Goal: Check status: Check status

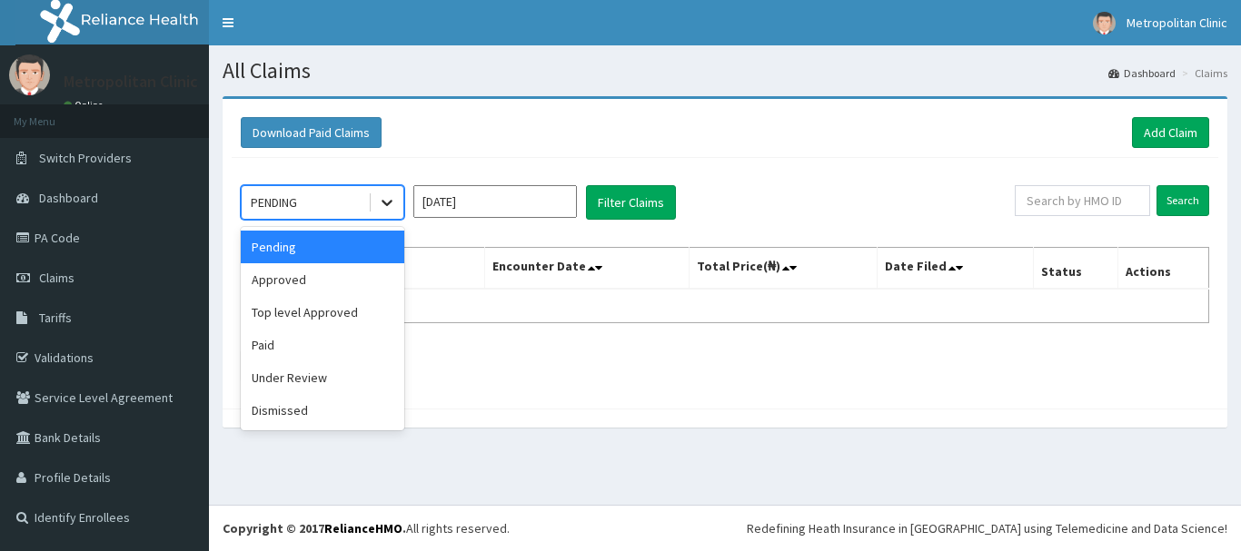
click at [381, 203] on icon at bounding box center [387, 202] width 18 height 18
drag, startPoint x: 346, startPoint y: 282, endPoint x: 477, endPoint y: 241, distance: 137.0
click at [346, 281] on div "Approved" at bounding box center [323, 279] width 164 height 33
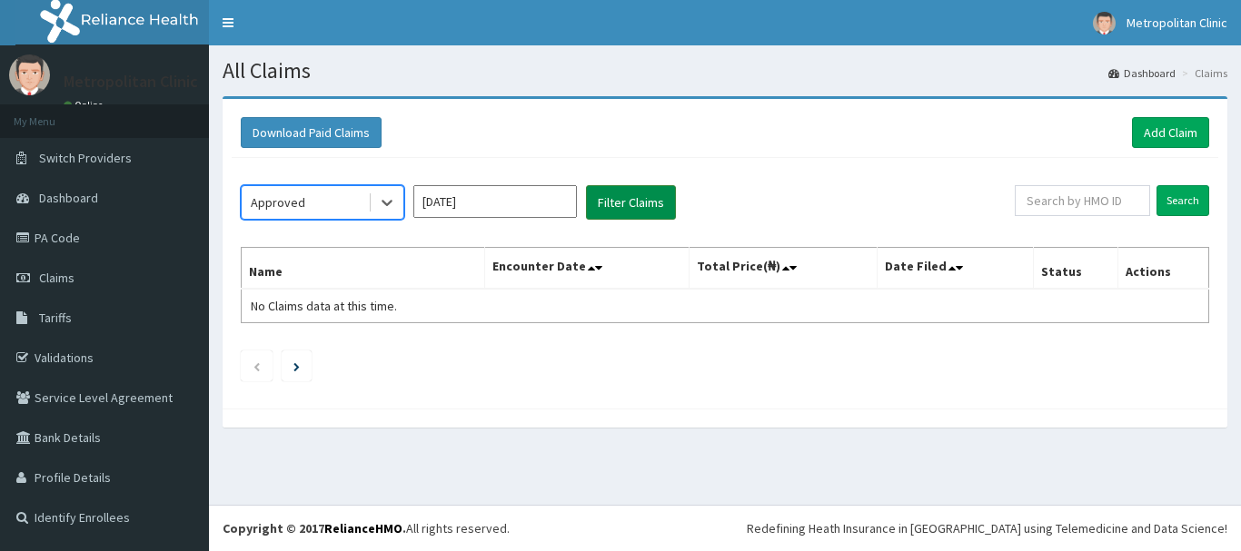
click at [646, 197] on button "Filter Claims" at bounding box center [631, 202] width 90 height 35
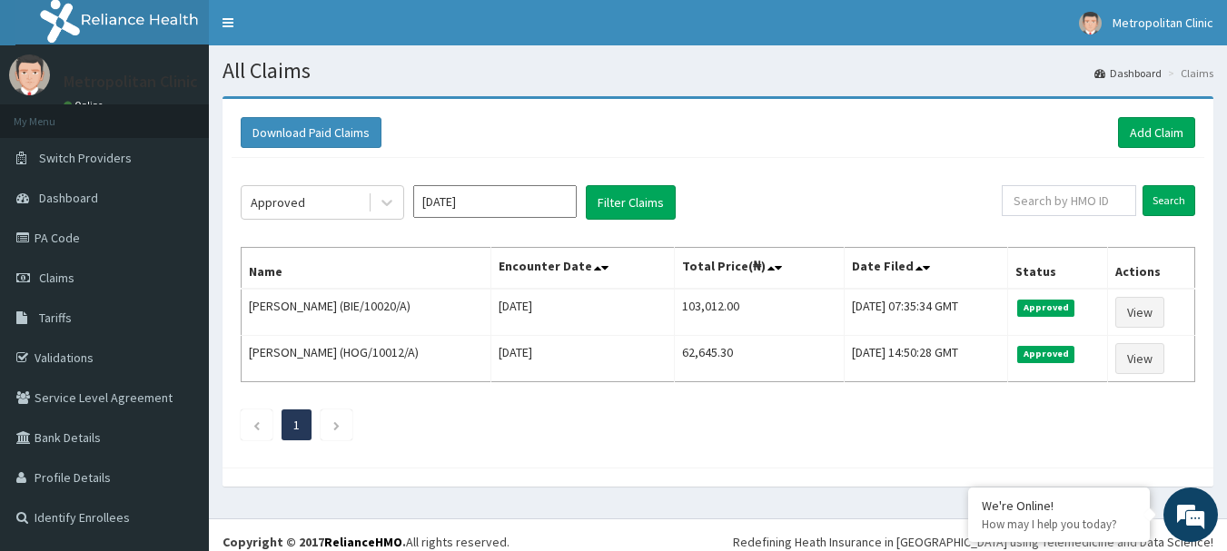
click at [528, 202] on input "[DATE]" at bounding box center [495, 201] width 164 height 33
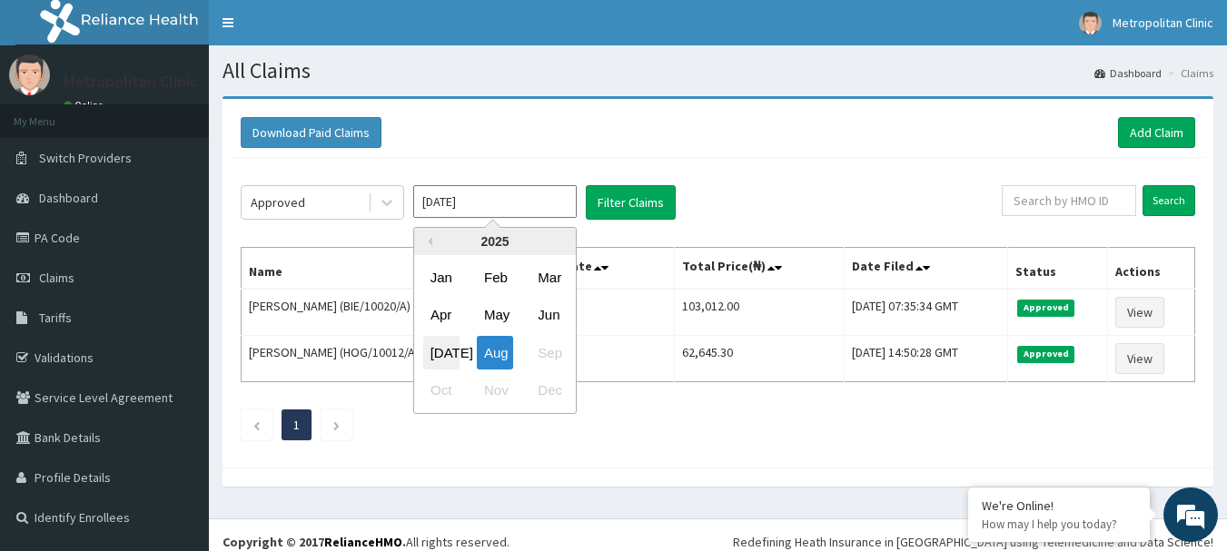
click at [445, 344] on div "[DATE]" at bounding box center [441, 353] width 36 height 34
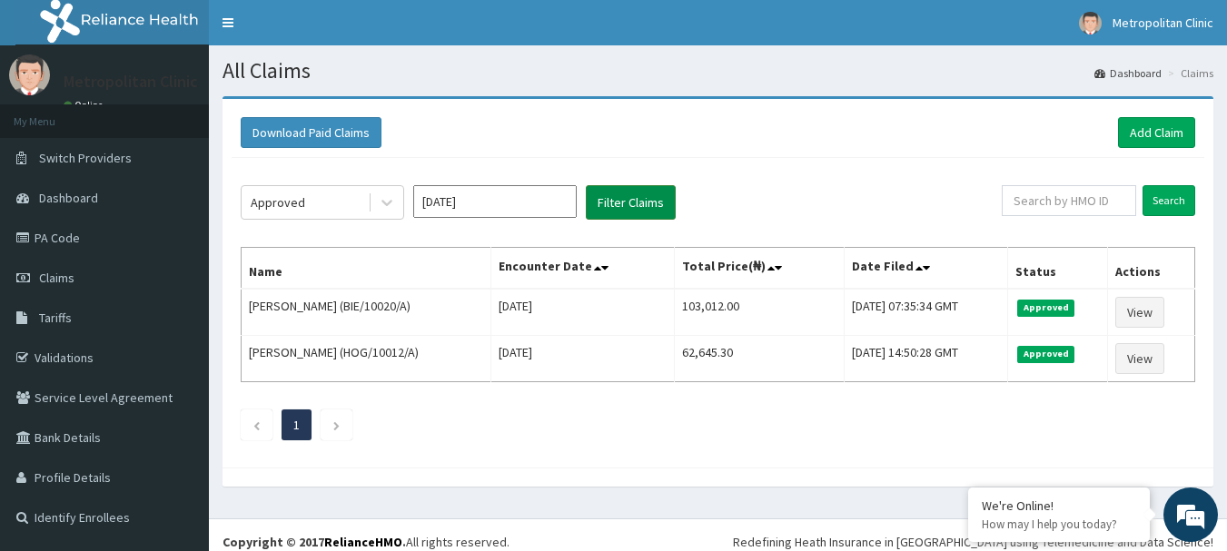
click at [610, 196] on button "Filter Claims" at bounding box center [631, 202] width 90 height 35
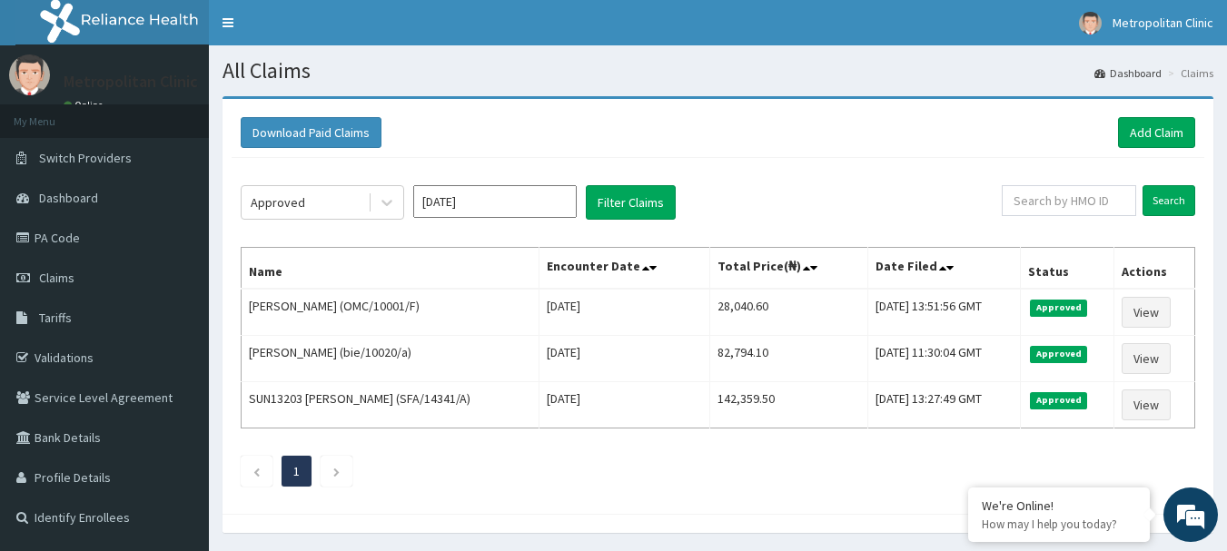
click at [510, 204] on input "[DATE]" at bounding box center [495, 201] width 164 height 33
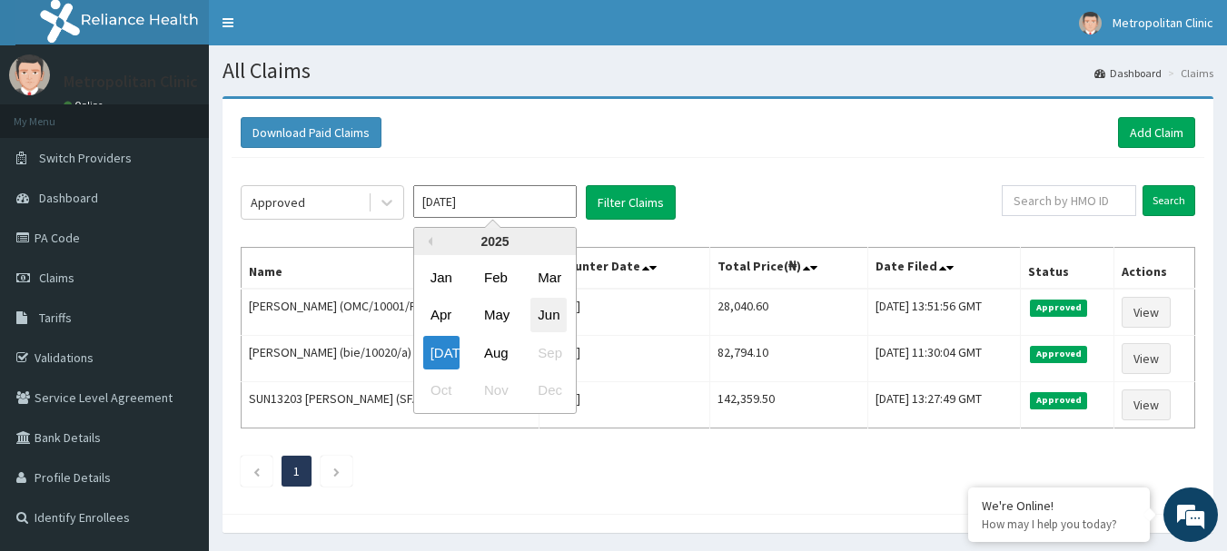
click at [548, 323] on div "Jun" at bounding box center [549, 316] width 36 height 34
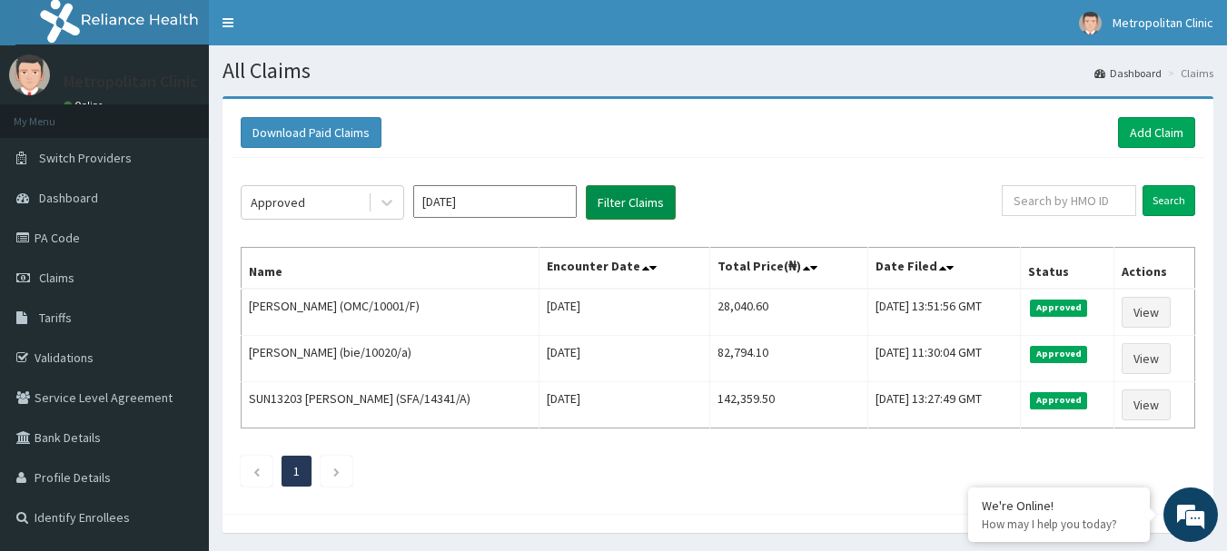
click at [630, 197] on button "Filter Claims" at bounding box center [631, 202] width 90 height 35
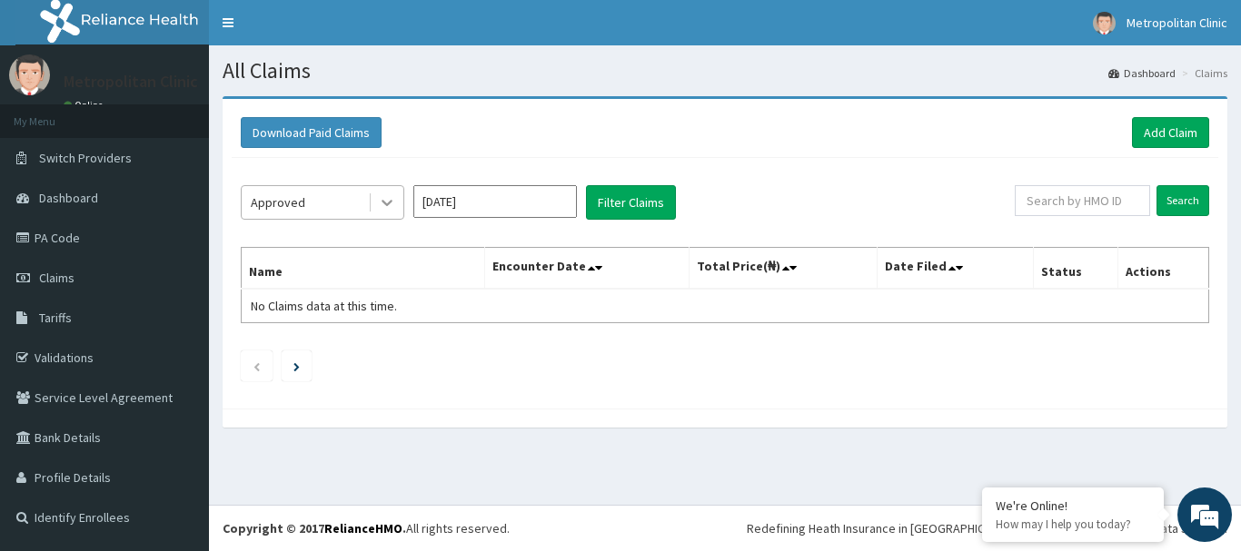
click at [379, 203] on icon at bounding box center [387, 202] width 18 height 18
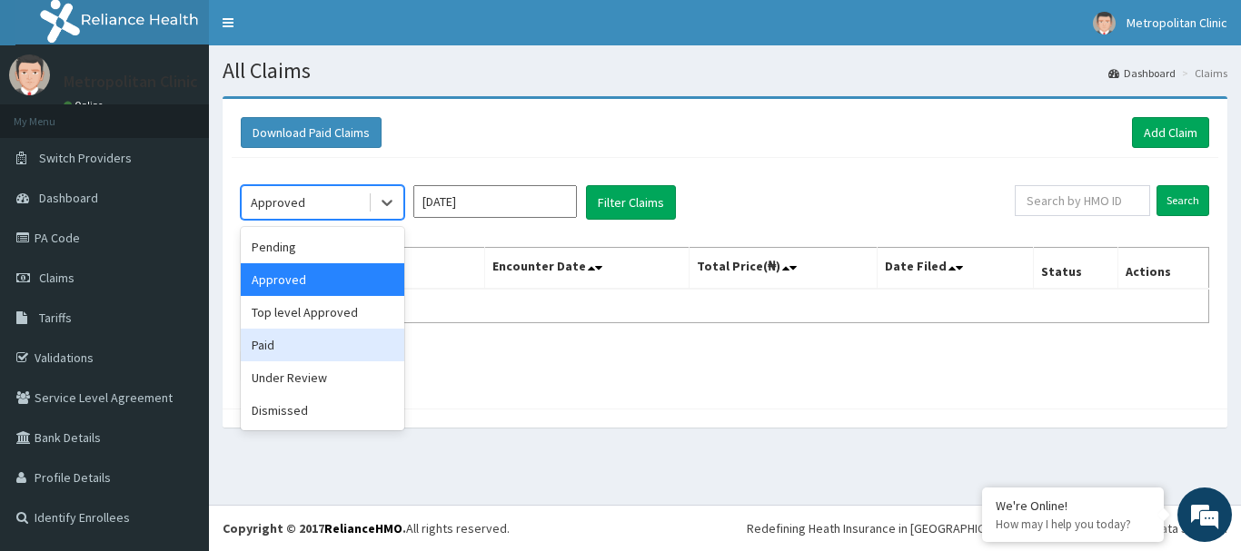
click at [318, 337] on div "Paid" at bounding box center [323, 345] width 164 height 33
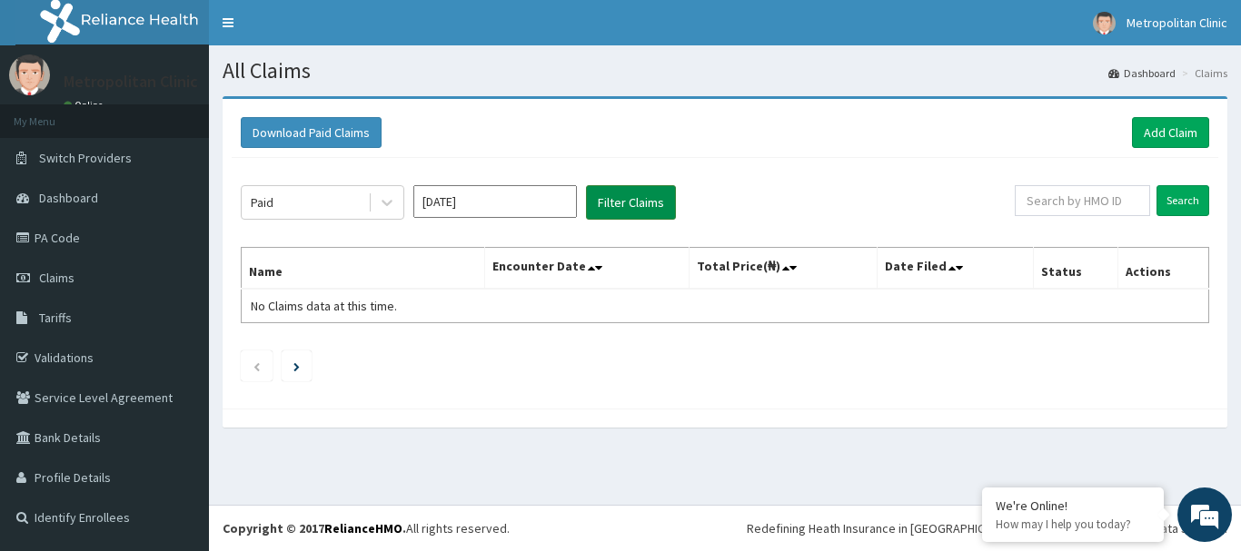
click at [630, 215] on button "Filter Claims" at bounding box center [631, 202] width 90 height 35
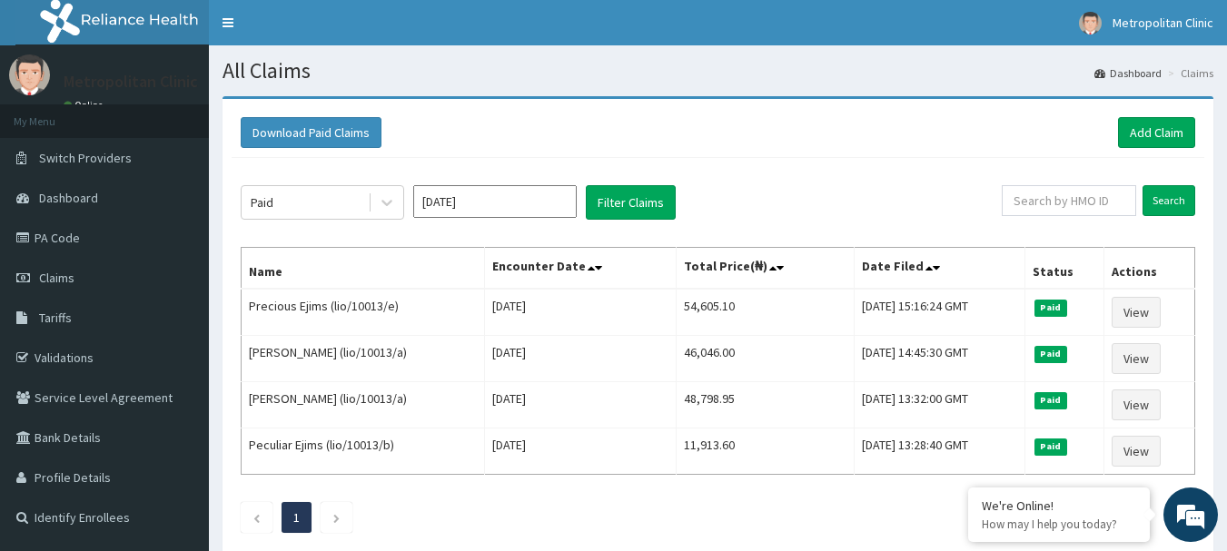
click at [431, 204] on input "[DATE]" at bounding box center [495, 201] width 164 height 33
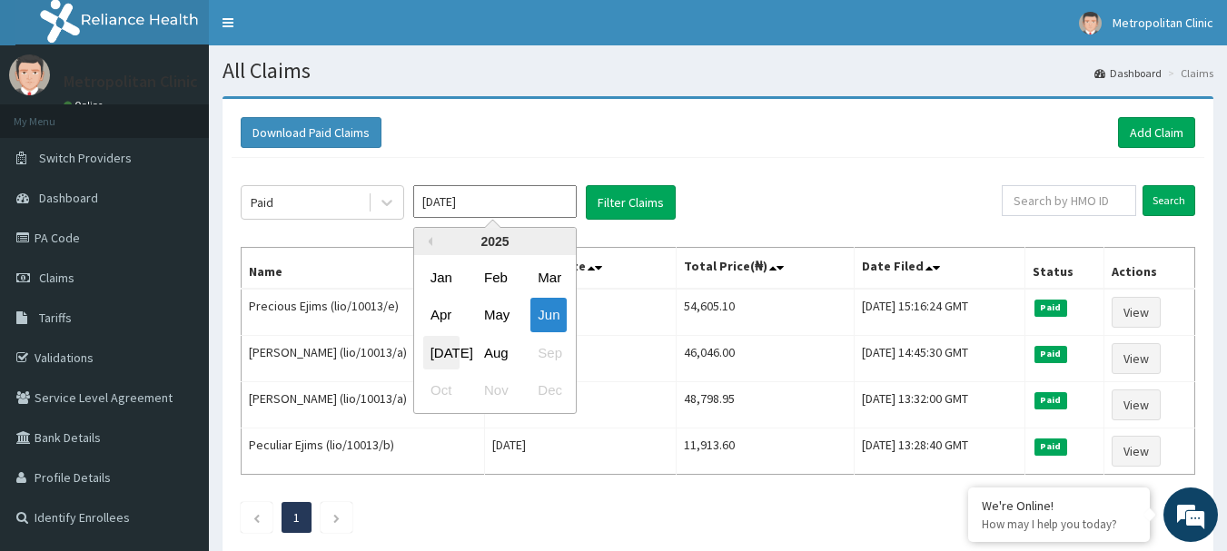
click at [457, 356] on div "[DATE]" at bounding box center [441, 353] width 36 height 34
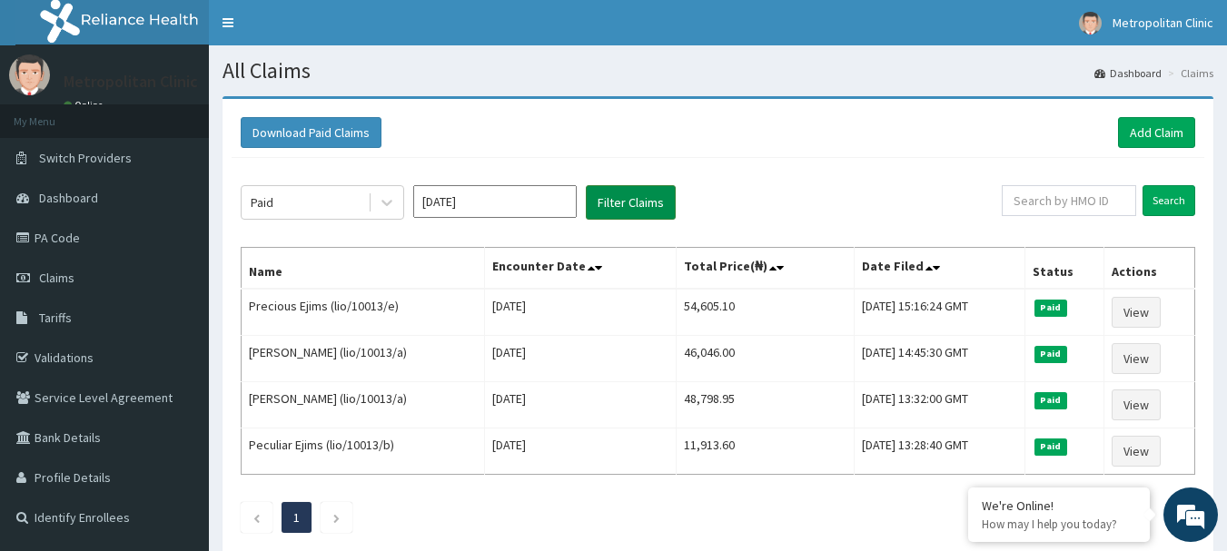
click at [659, 197] on button "Filter Claims" at bounding box center [631, 202] width 90 height 35
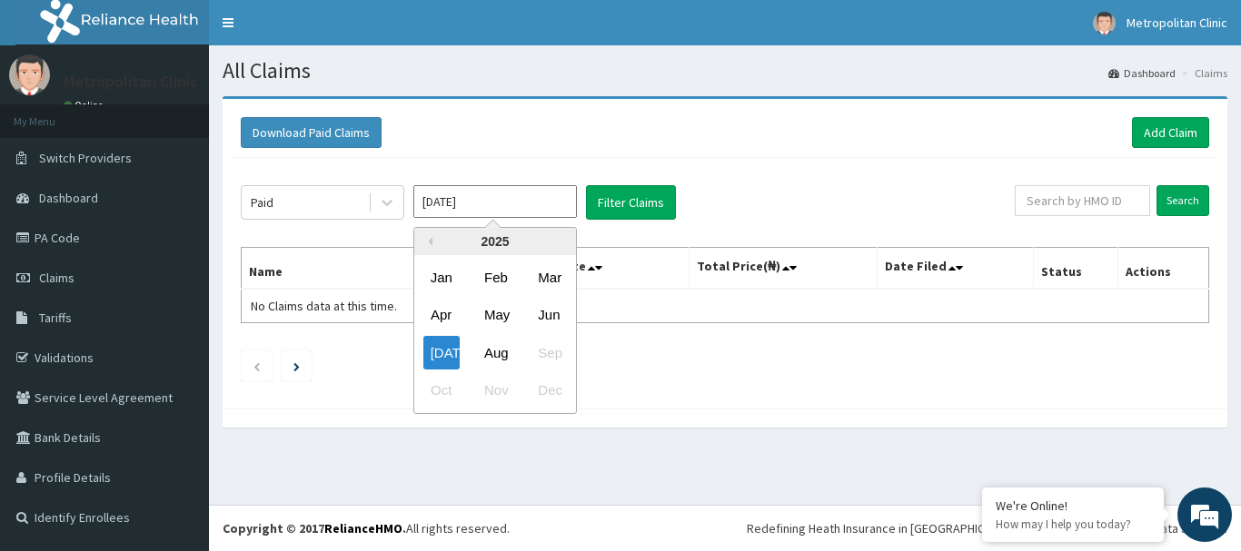
click at [515, 200] on input "[DATE]" at bounding box center [495, 201] width 164 height 33
click at [493, 312] on div "May" at bounding box center [495, 316] width 36 height 34
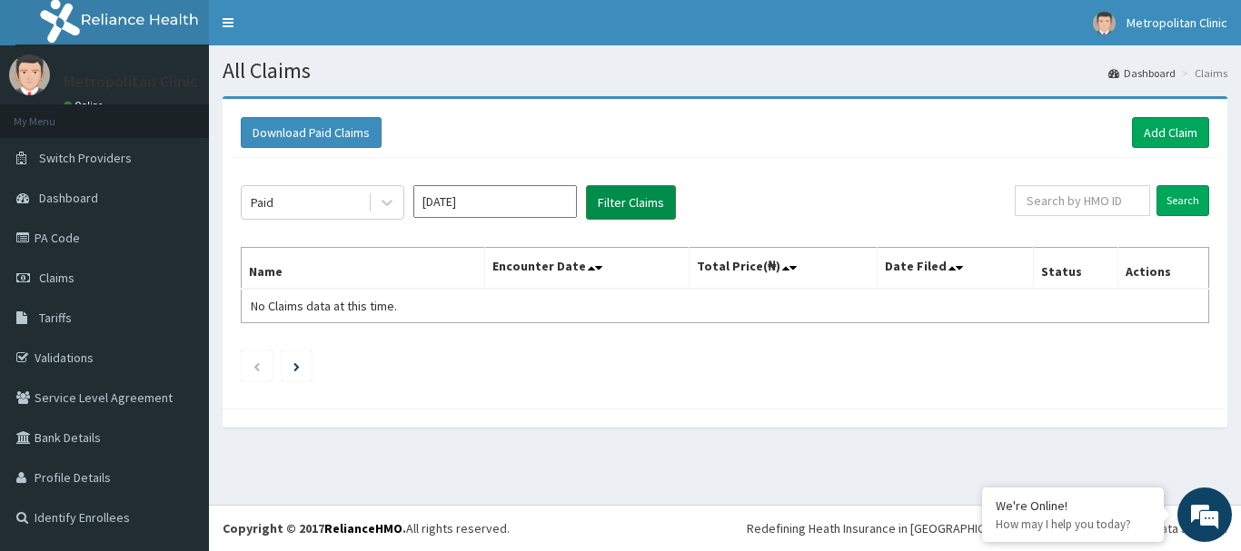
click at [618, 208] on button "Filter Claims" at bounding box center [631, 202] width 90 height 35
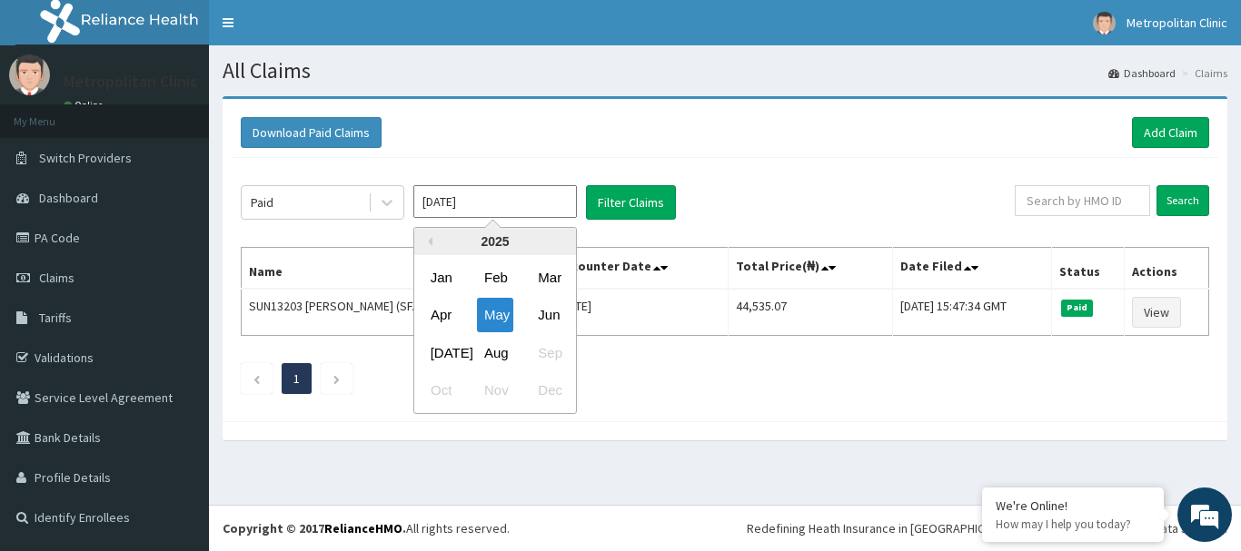
click at [543, 206] on input "[DATE]" at bounding box center [495, 201] width 164 height 33
click at [561, 309] on div "Jun" at bounding box center [549, 316] width 36 height 34
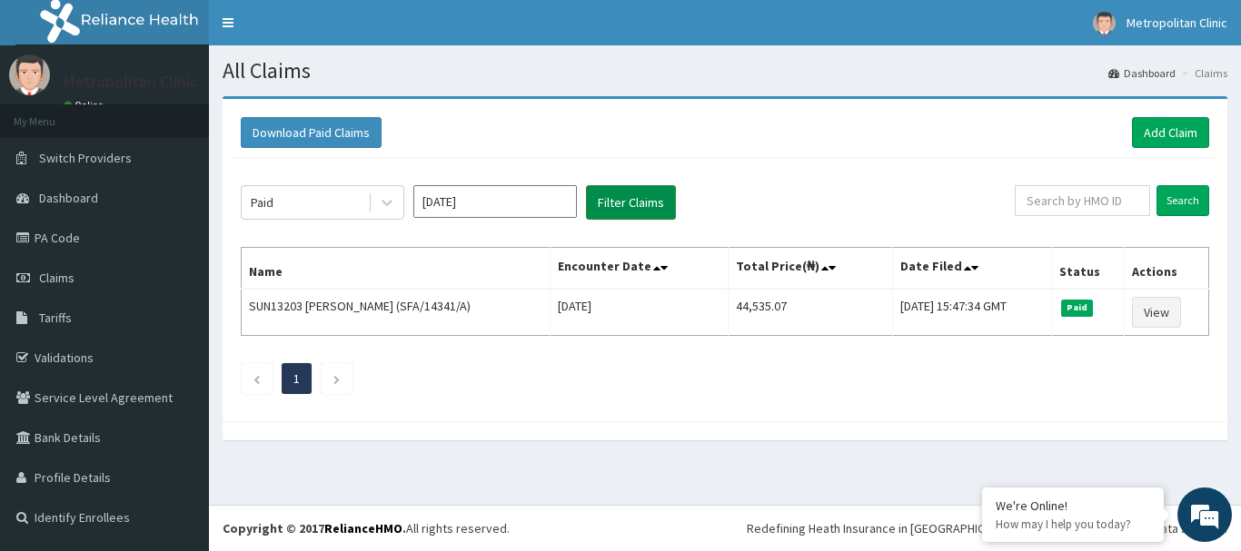
click at [626, 213] on button "Filter Claims" at bounding box center [631, 202] width 90 height 35
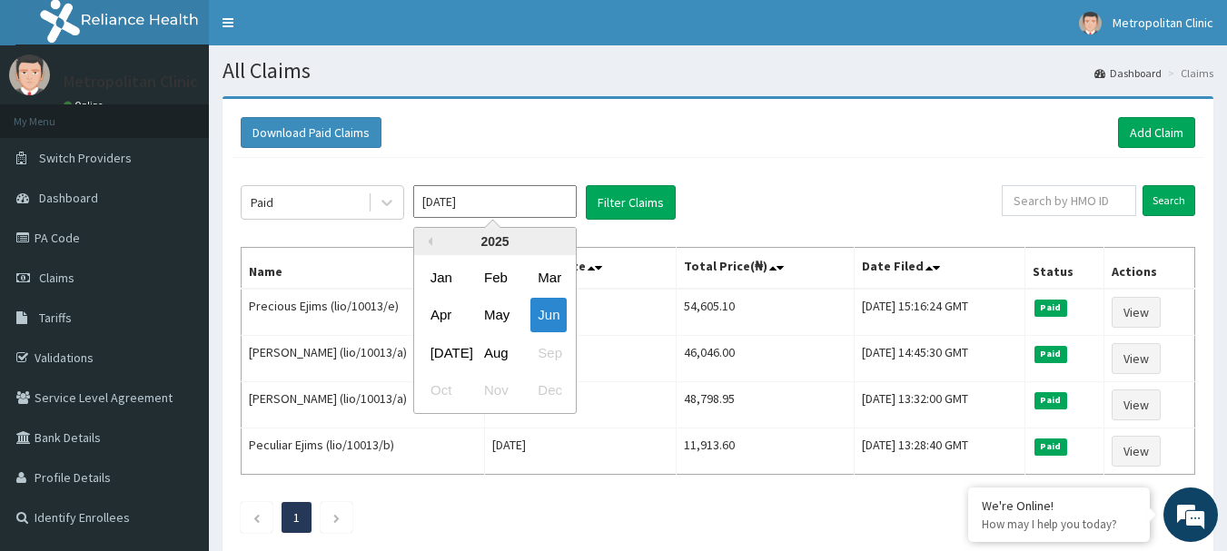
click at [536, 214] on input "[DATE]" at bounding box center [495, 201] width 164 height 33
click at [442, 351] on div "[DATE]" at bounding box center [441, 353] width 36 height 34
type input "[DATE]"
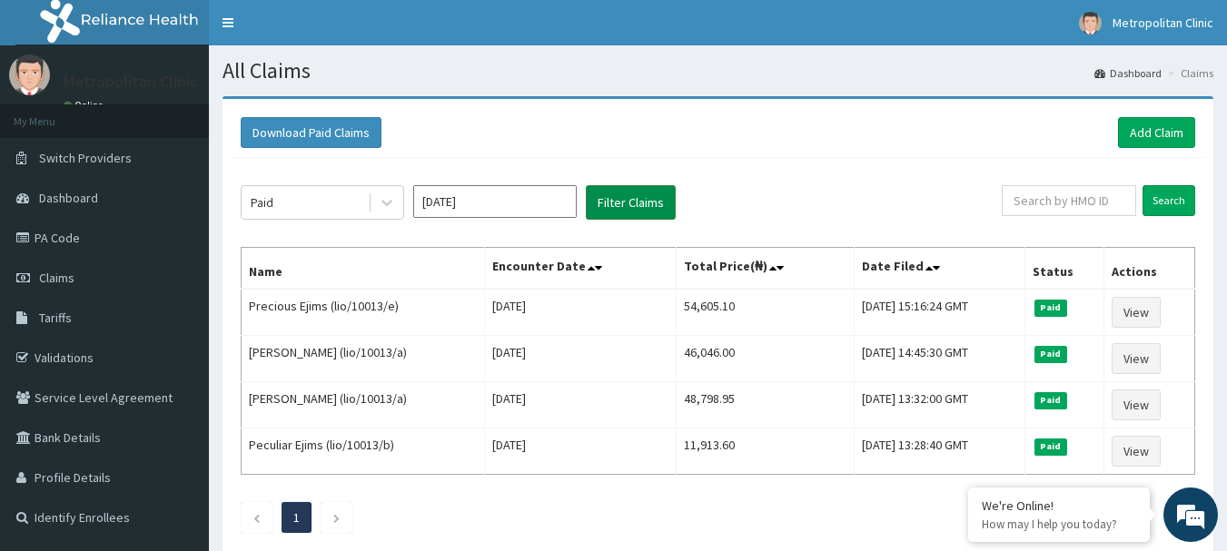
click at [611, 202] on button "Filter Claims" at bounding box center [631, 202] width 90 height 35
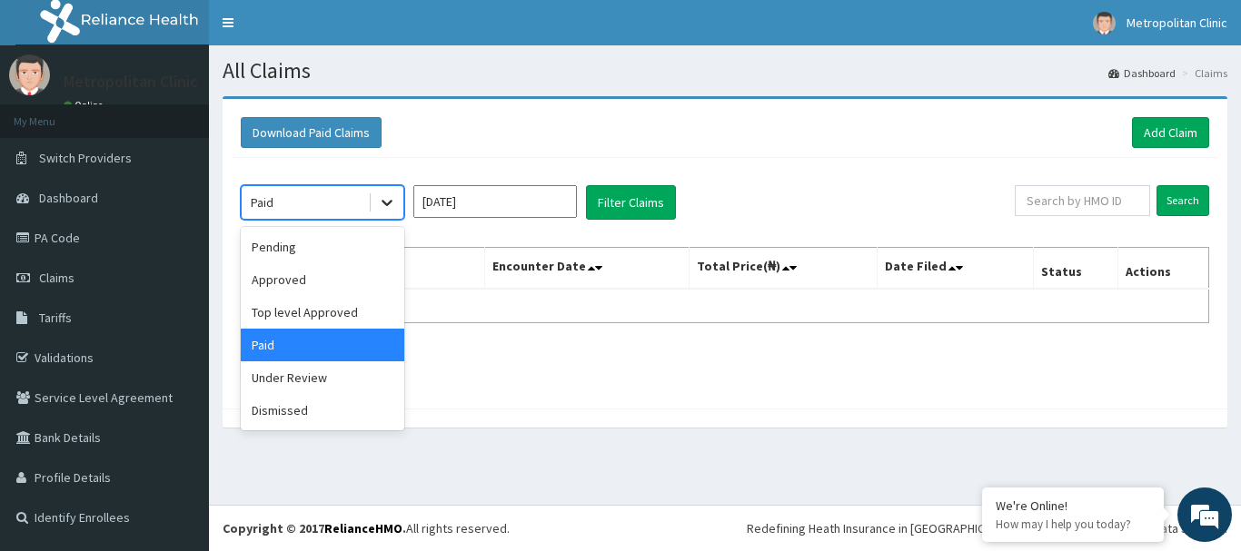
click at [399, 203] on div at bounding box center [387, 202] width 33 height 33
click at [361, 279] on div "Approved" at bounding box center [323, 279] width 164 height 33
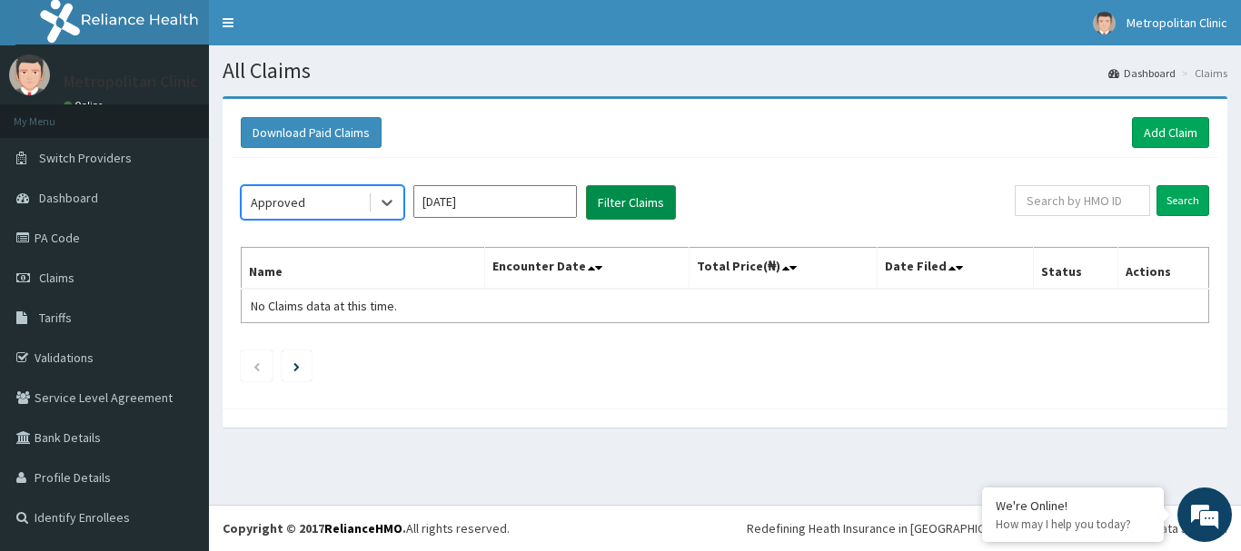
click at [668, 192] on button "Filter Claims" at bounding box center [631, 202] width 90 height 35
